Goal: Transaction & Acquisition: Purchase product/service

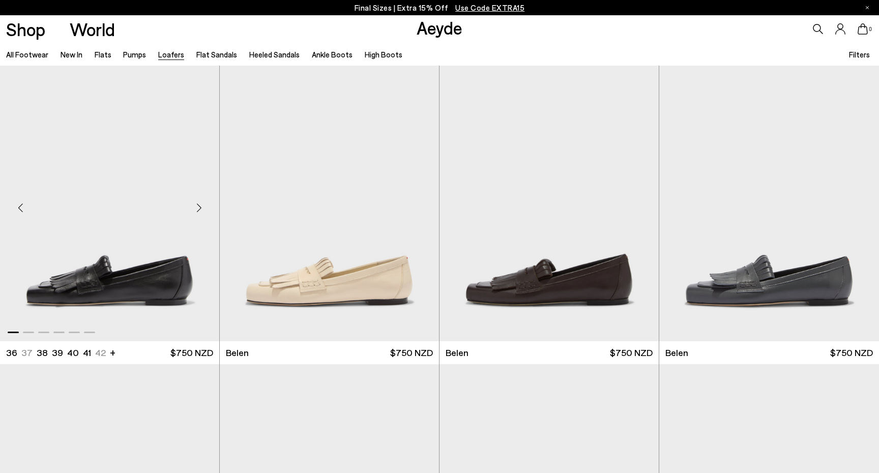
click at [151, 249] on img "1 / 6" at bounding box center [109, 204] width 219 height 276
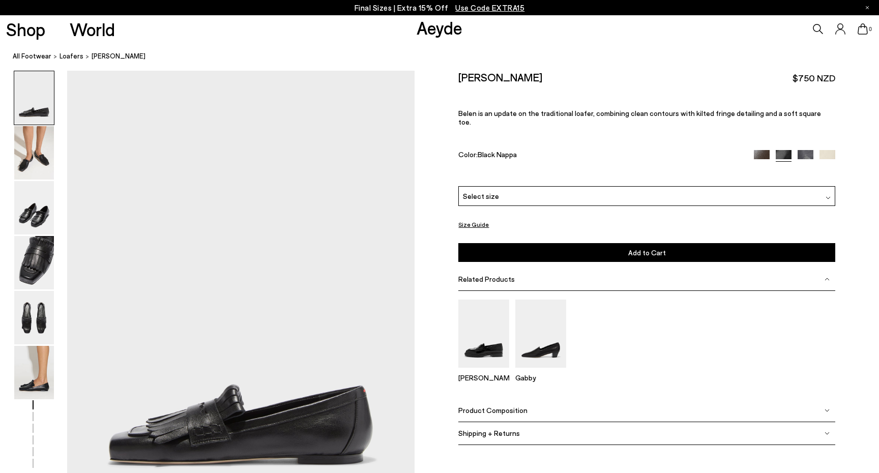
click at [476, 191] on span "Select size" at bounding box center [481, 196] width 36 height 11
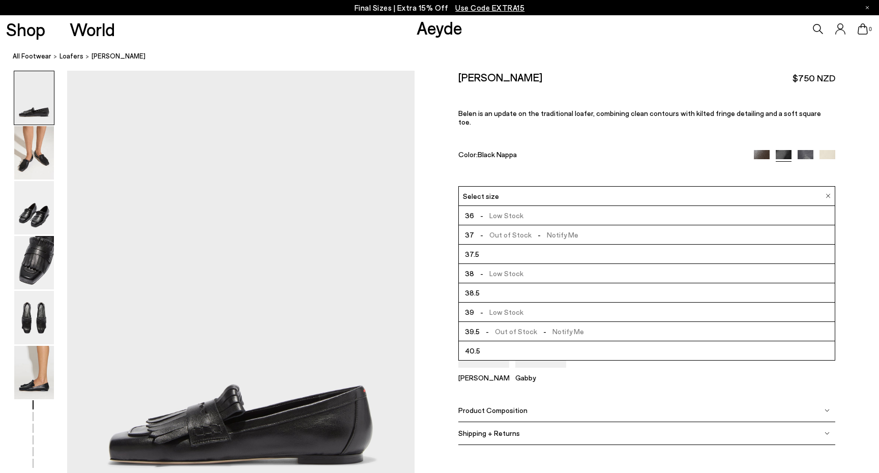
click at [478, 211] on span "-" at bounding box center [481, 215] width 15 height 9
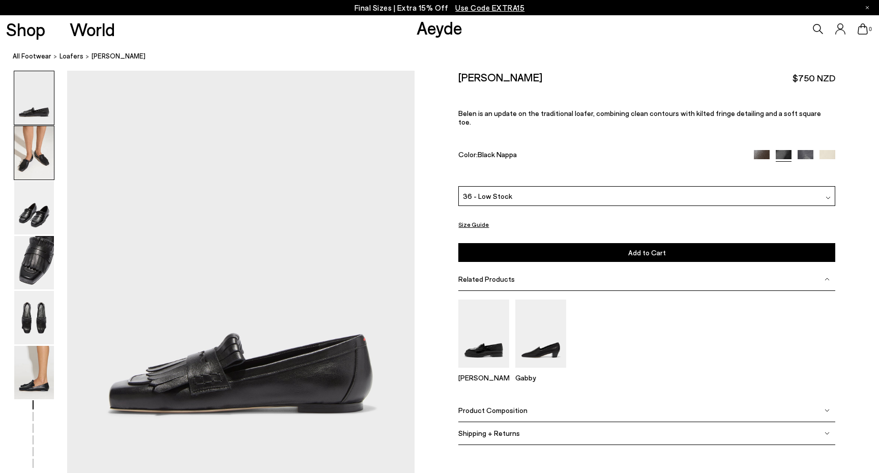
click at [30, 165] on img at bounding box center [34, 152] width 40 height 53
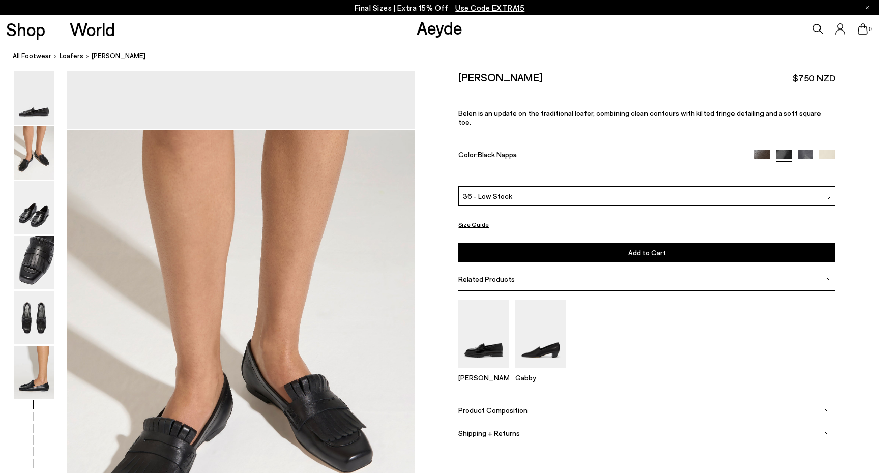
scroll to position [465, 0]
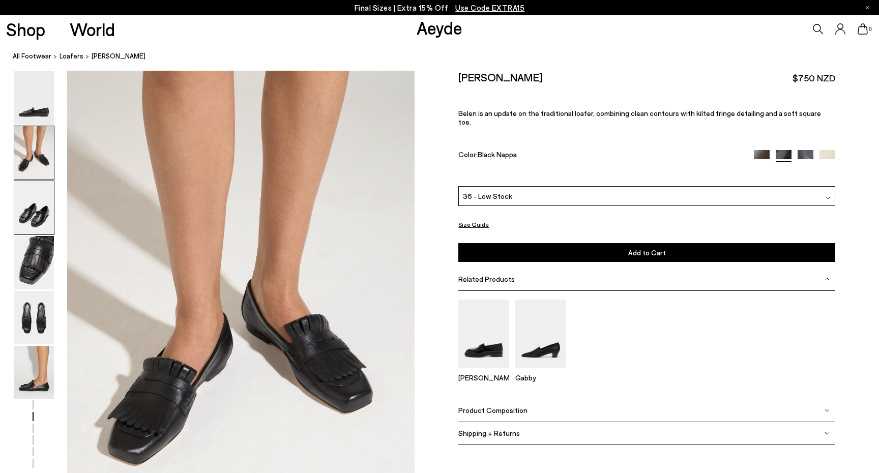
click at [30, 204] on img at bounding box center [34, 207] width 40 height 53
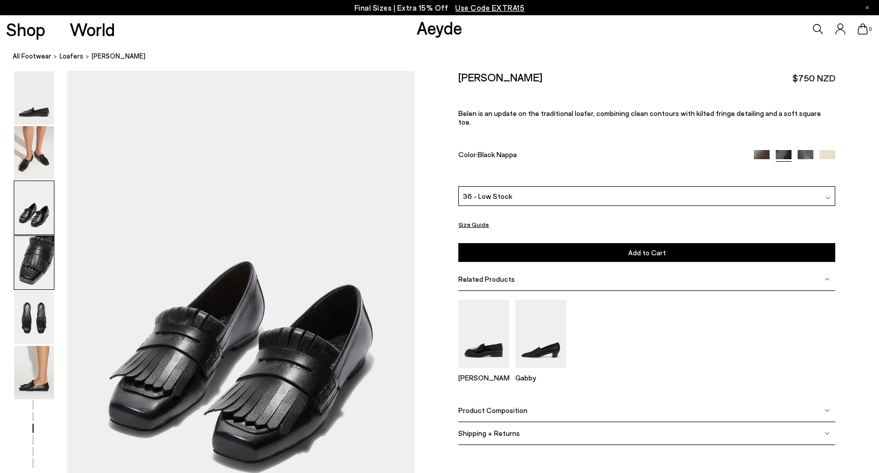
click at [32, 256] on img at bounding box center [34, 262] width 40 height 53
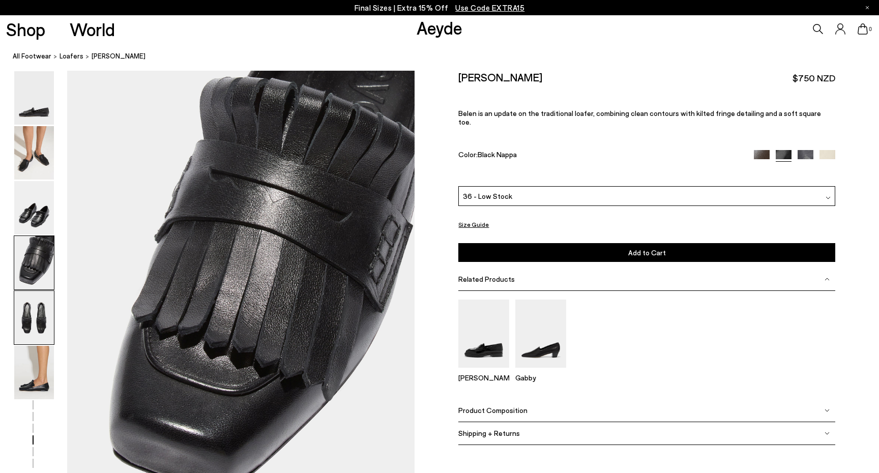
click at [33, 307] on img at bounding box center [34, 317] width 40 height 53
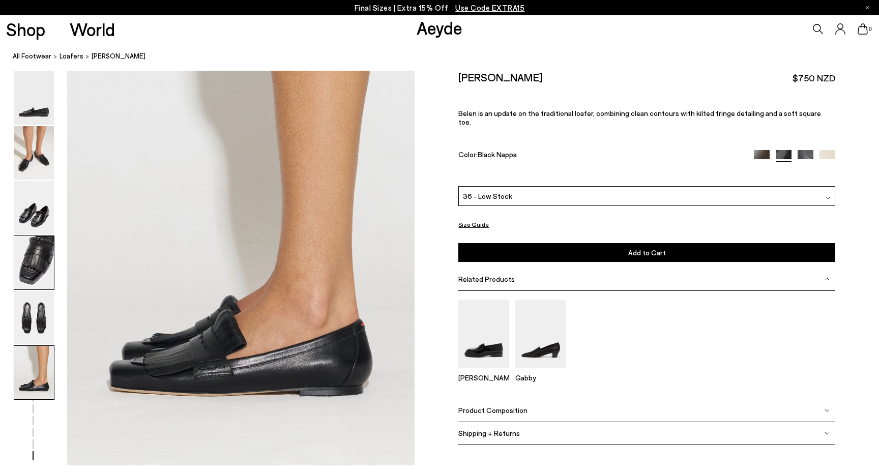
scroll to position [2348, 0]
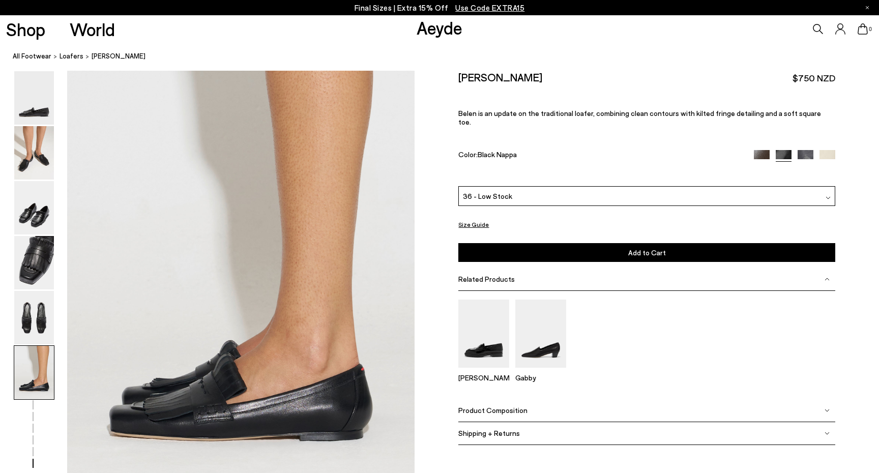
click at [493, 191] on span "36 - Low Stock" at bounding box center [487, 196] width 49 height 11
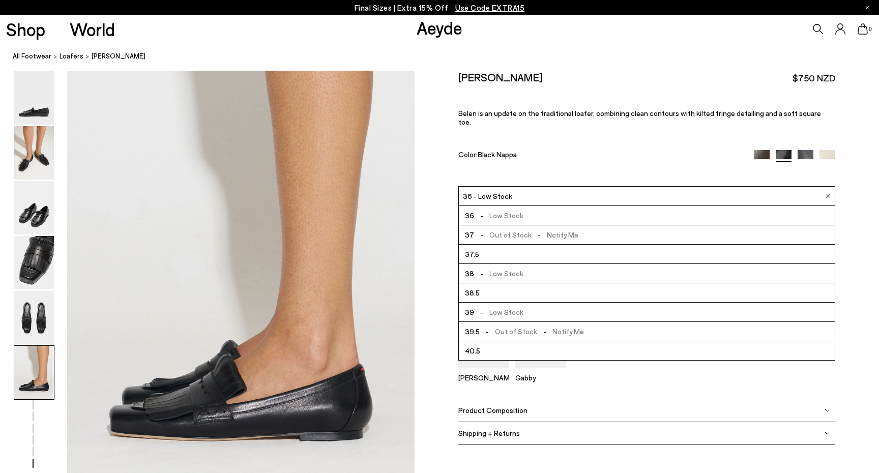
click at [479, 230] on span "-" at bounding box center [481, 234] width 15 height 9
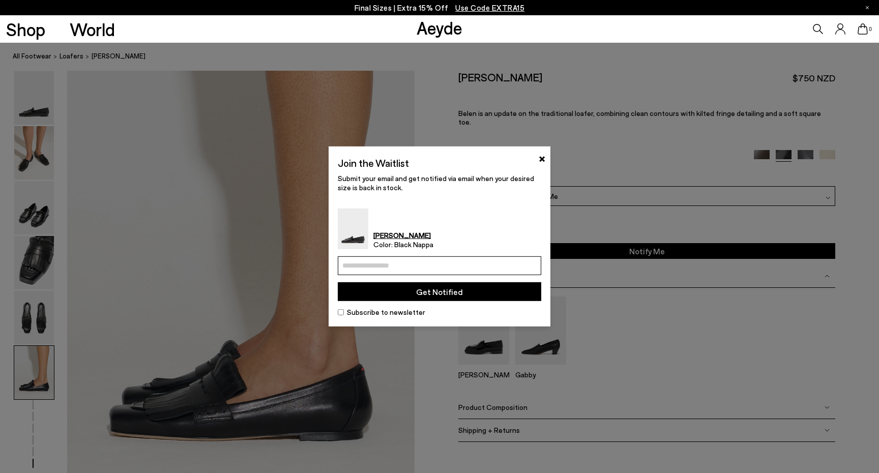
click at [436, 262] on input "email" at bounding box center [439, 265] width 203 height 19
type input "**********"
